Goal: Communication & Community: Answer question/provide support

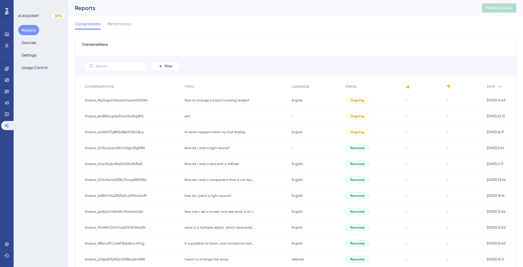
click at [201, 131] on span "Hi what happens after my trial finishes" at bounding box center [214, 132] width 61 height 5
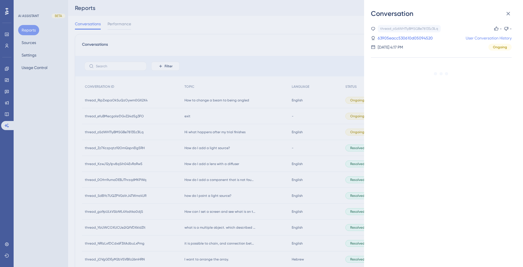
click at [466, 38] on link "User Conversation History" at bounding box center [489, 38] width 46 height 7
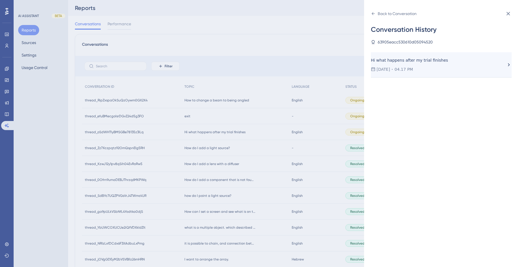
click at [435, 62] on div "Hi what happens after my trial finishes" at bounding box center [417, 60] width 93 height 7
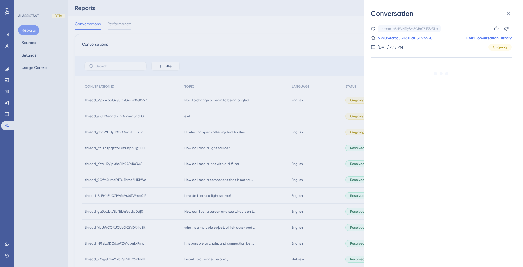
click at [206, 150] on div "Conversation thread_oSdWHTlyBMSGBe78135z3lLq Copy - - 63905eacc530610d05094520 …" at bounding box center [261, 133] width 523 height 267
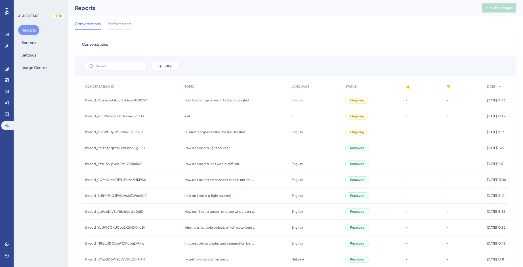
click at [205, 148] on span "How do I add a light source?" at bounding box center [206, 148] width 45 height 5
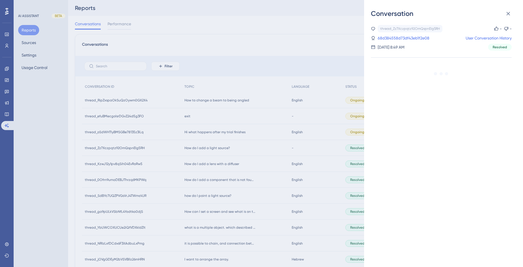
click at [208, 163] on div "Conversation thread_Zz7Xczpqtz92OmQspnEIg5RH Copy - - 68d384558d73df43eb1f2e08 …" at bounding box center [261, 133] width 523 height 267
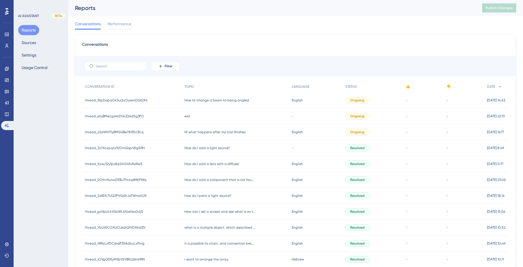
click at [208, 163] on span "How do I add a lens with a diffuser" at bounding box center [211, 164] width 55 height 5
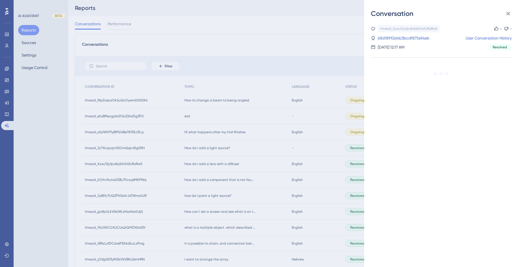
click at [336, 29] on div "Conversation thread_KzwJ12y1pv8qSih04EvRoRw5 Copy - - 68d189f2d4b3bcdf875e14eb …" at bounding box center [261, 133] width 523 height 267
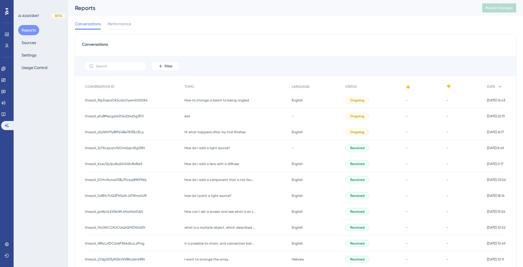
click at [204, 129] on div "Hi what happens after my trial finishes Hi what happens after my trial finishes" at bounding box center [235, 132] width 107 height 16
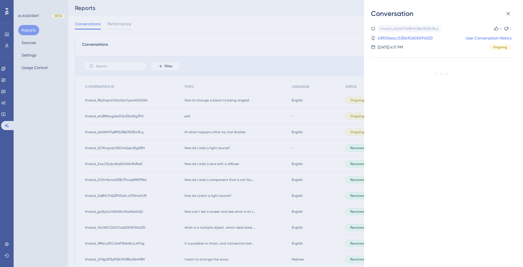
click at [207, 147] on div "Conversation thread_oSdWHTlyBMSGBe78135z3lLq Copy - - 63905eacc530610d05094520 …" at bounding box center [261, 133] width 523 height 267
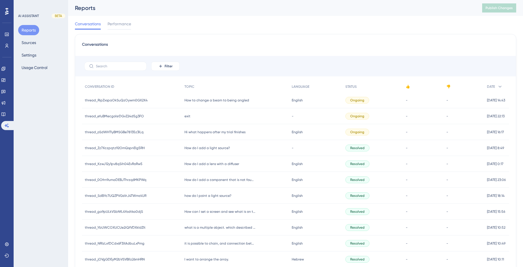
click at [207, 147] on span "How do I add a light source?" at bounding box center [206, 148] width 45 height 5
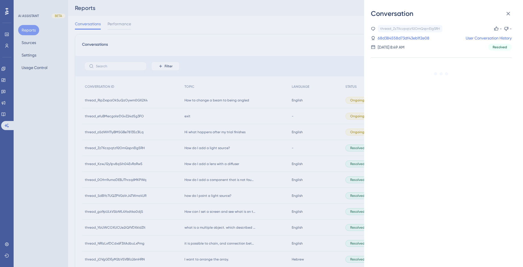
click at [210, 163] on div "Conversation thread_Zz7Xczpqtz92OmQspnEIg5RH Copy - - 68d384558d73df43eb1f2e08 …" at bounding box center [261, 133] width 523 height 267
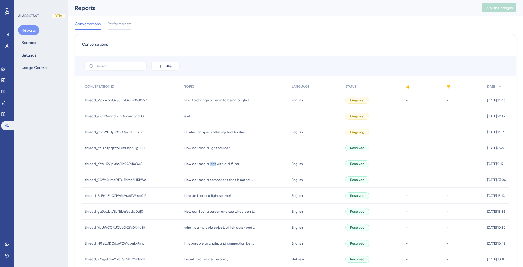
click at [210, 163] on span "How do I add a lens with a diffuser" at bounding box center [211, 164] width 55 height 5
click at [208, 163] on span "How do I add a lens with a diffuser" at bounding box center [211, 164] width 55 height 5
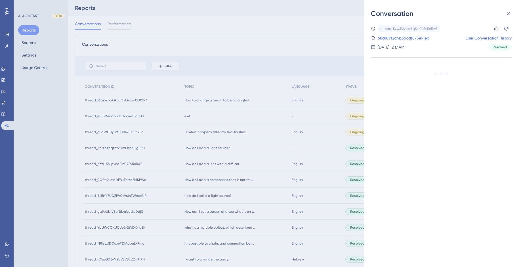
click at [130, 101] on div "Conversation thread_KzwJ12y1pv8qSih04EvRoRw5 Copy - - 68d189f2d4b3bcdf875e14eb …" at bounding box center [261, 133] width 523 height 267
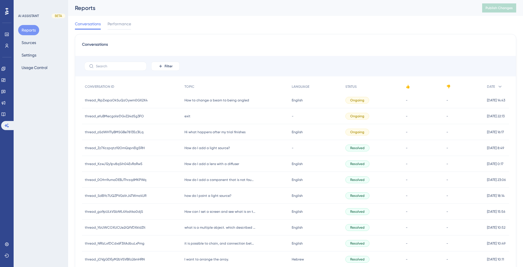
click at [194, 101] on span "How to change a beam to being angled" at bounding box center [216, 100] width 65 height 5
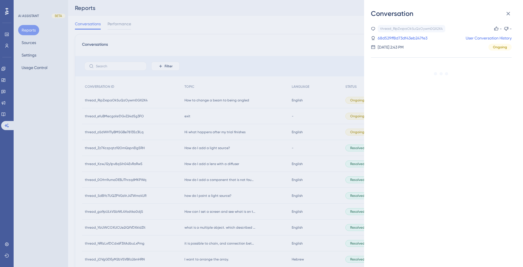
click at [207, 184] on div "Conversation thread_RipZxspaOkSuQzOywm0GX2X4 Copy - - 68d529ff8d73df43eb247fe3 …" at bounding box center [261, 133] width 523 height 267
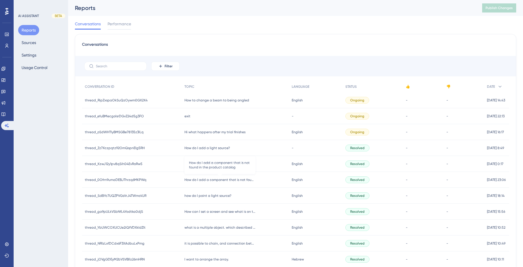
click at [206, 181] on span "How do I add a component that is not found in the product catalog" at bounding box center [219, 179] width 71 height 5
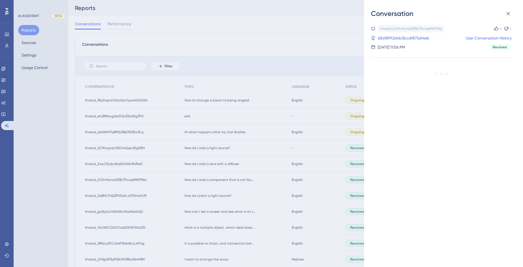
click at [207, 146] on div "Conversation thread_0Ofrn9umaDEBJThrzq6MKPWq Copy - - 68d189f2d4b3bcdf875e14eb …" at bounding box center [261, 133] width 523 height 267
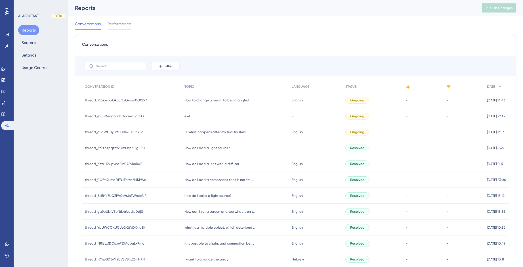
click at [135, 150] on span "thread_Zz7Xczpqtz92OmQspnEIg5RH" at bounding box center [115, 148] width 60 height 5
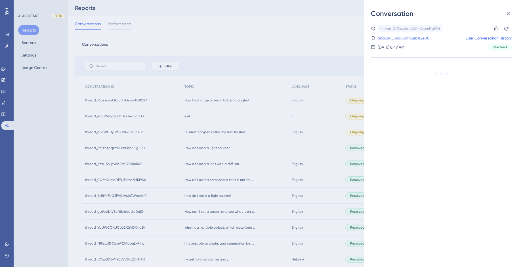
click at [391, 35] on link "68d384558d73df43eb1f2e08" at bounding box center [404, 38] width 52 height 7
click at [392, 38] on link "68d384558d73df43eb1f2e08" at bounding box center [404, 38] width 52 height 7
click at [178, 9] on icon at bounding box center [176, 11] width 6 height 6
click at [5, 14] on div "Conversation thread_Zz7Xczpqtz92OmQspnEIg5RH Copy - - 68d384558d73df43eb1f2e08 …" at bounding box center [261, 133] width 523 height 267
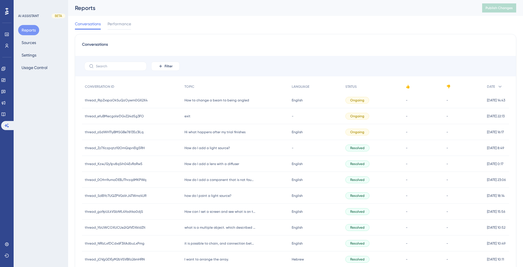
click at [7, 12] on icon at bounding box center [6, 11] width 3 height 7
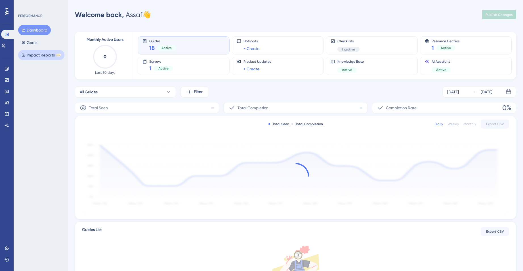
click at [36, 56] on button "Impact Reports BETA" at bounding box center [41, 55] width 46 height 10
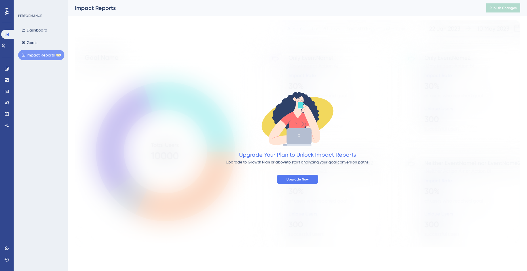
click at [7, 12] on icon at bounding box center [6, 11] width 3 height 7
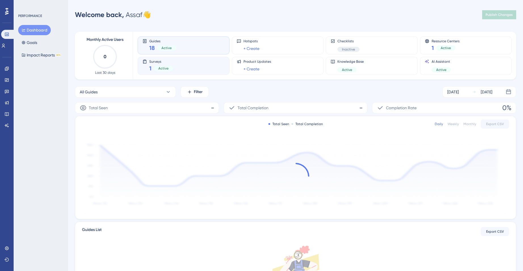
click at [171, 70] on div "Active" at bounding box center [163, 68] width 19 height 5
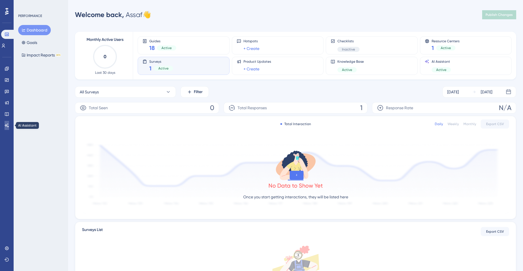
click at [5, 122] on link at bounding box center [7, 125] width 5 height 9
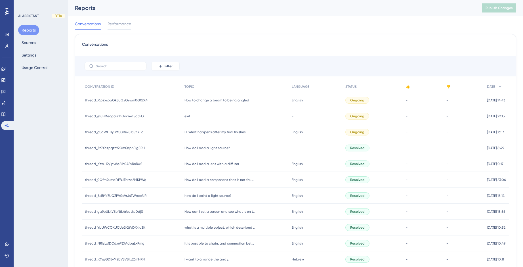
click at [213, 100] on span "How to change a beam to being angled" at bounding box center [216, 100] width 65 height 5
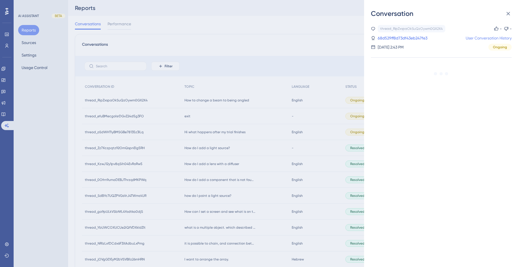
click at [472, 39] on link "User Conversation History" at bounding box center [489, 38] width 46 height 7
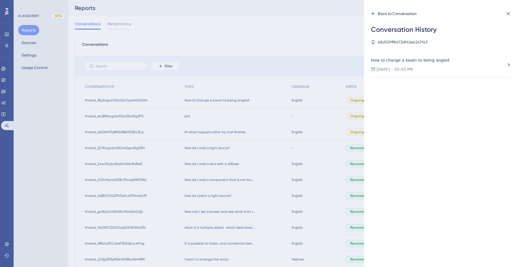
click at [404, 14] on div "Back to Conversation" at bounding box center [397, 13] width 39 height 7
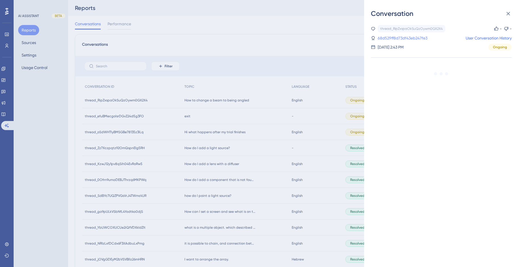
click at [418, 36] on link "68d529ff8d73df43eb247fe3" at bounding box center [403, 38] width 50 height 7
click at [177, 11] on icon at bounding box center [175, 10] width 3 height 3
drag, startPoint x: 466, startPoint y: 39, endPoint x: 468, endPoint y: 33, distance: 6.0
click at [466, 36] on div "thread_RipZxspaOkSuQzOywm0GX2X4 Copy - - 68d529ff8d73df43eb247fe3 User Conversa…" at bounding box center [441, 38] width 141 height 26
click at [508, 11] on icon at bounding box center [508, 13] width 7 height 7
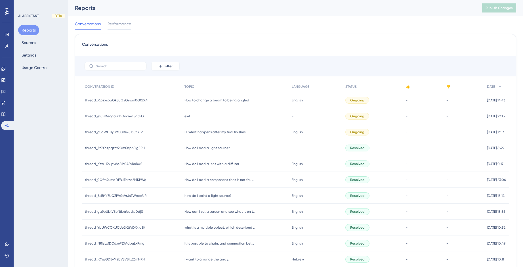
click at [219, 101] on span "How to change a beam to being angled" at bounding box center [216, 100] width 65 height 5
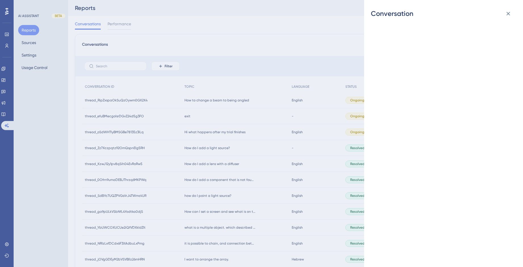
click at [219, 100] on div "Conversation" at bounding box center [261, 133] width 523 height 267
click at [217, 100] on div "Conversation" at bounding box center [261, 133] width 523 height 267
